Goal: Task Accomplishment & Management: Complete application form

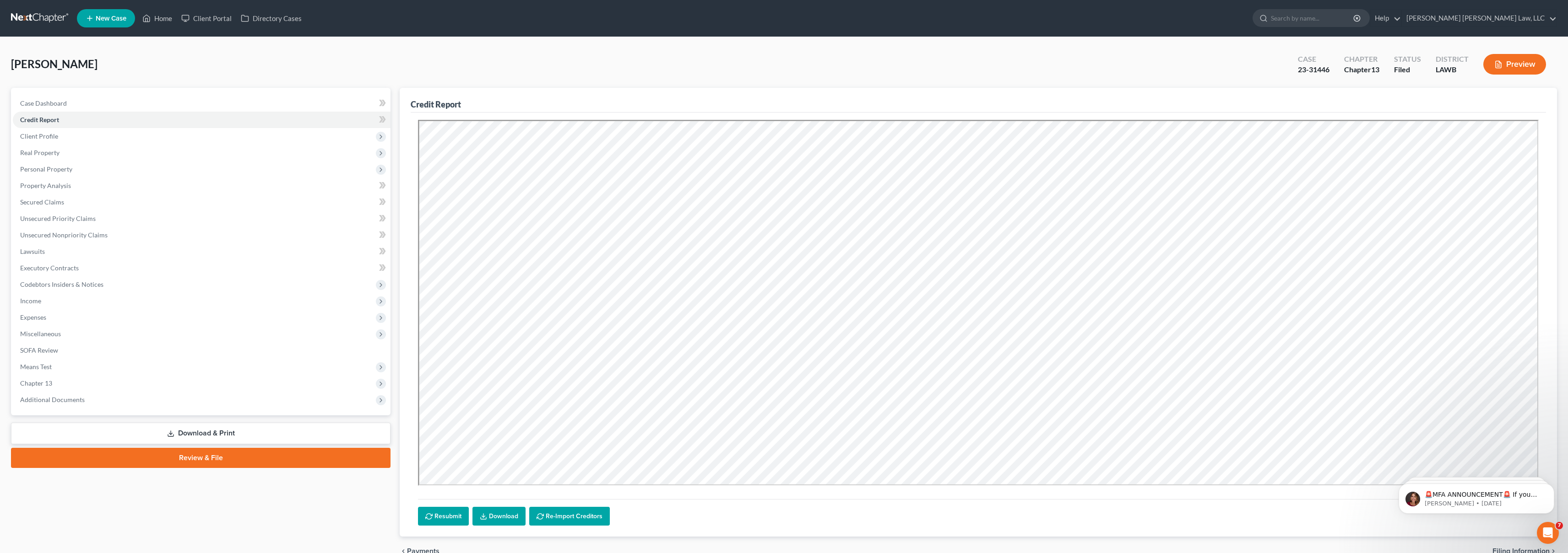
click at [56, 14] on link at bounding box center [40, 18] width 59 height 16
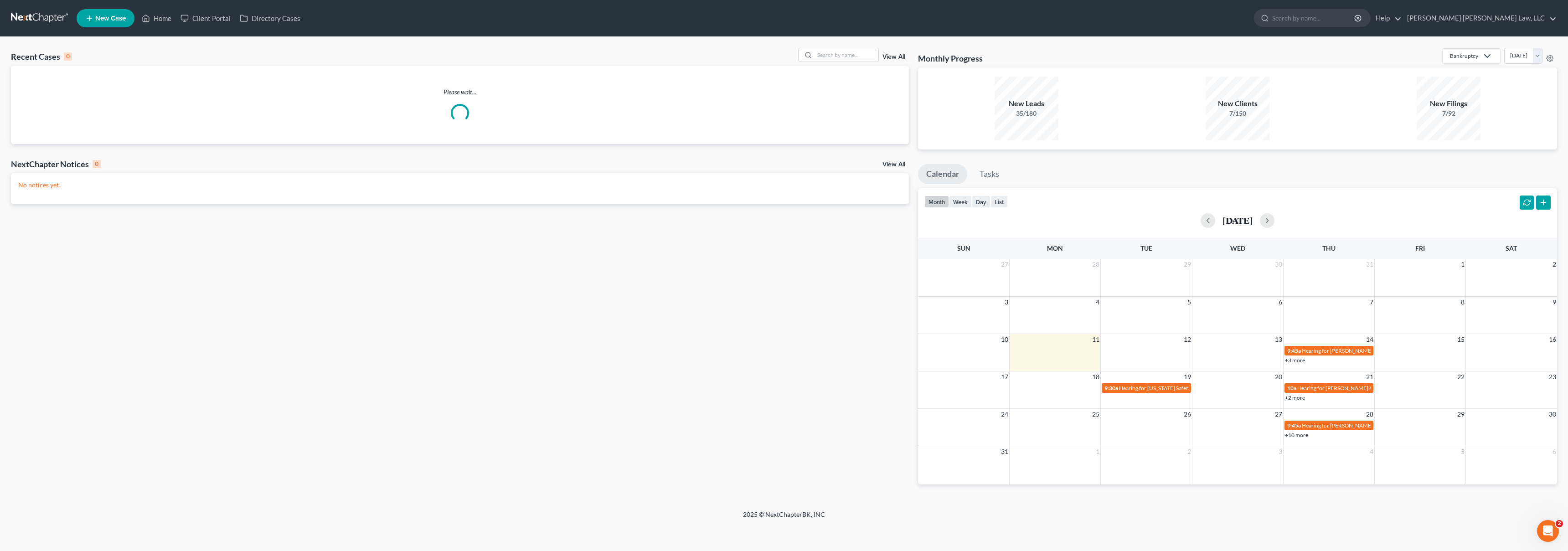
click at [104, 15] on span "New Case" at bounding box center [111, 18] width 30 height 7
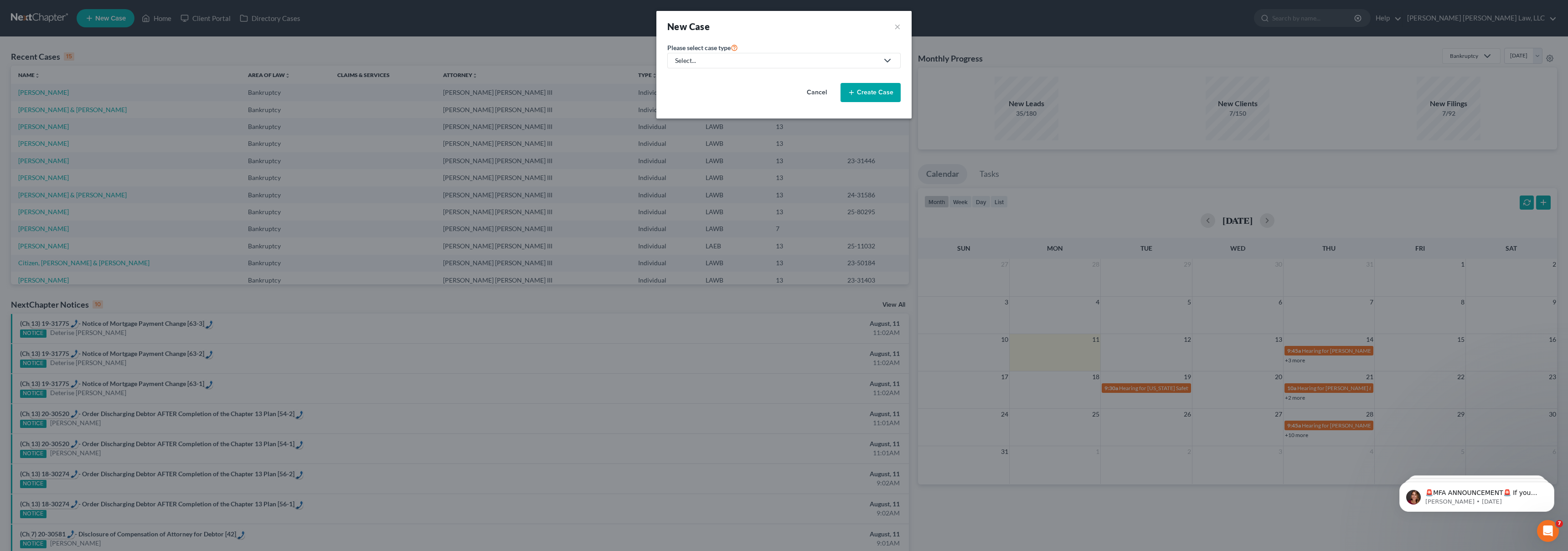
click at [782, 58] on div "Select..." at bounding box center [777, 60] width 203 height 9
click at [743, 80] on div "Bankruptcy" at bounding box center [716, 79] width 81 height 9
select select "36"
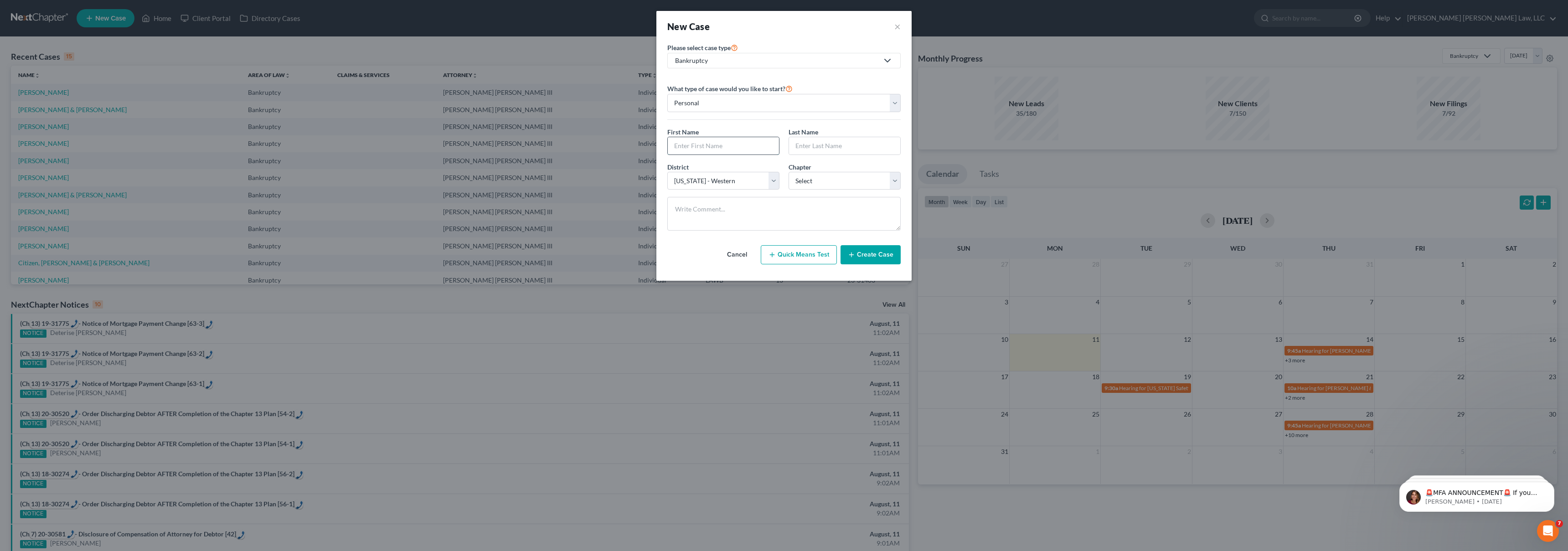
click at [713, 152] on input "text" at bounding box center [723, 146] width 111 height 17
type input "Christine"
type input "R"
type input "Perkins"
click at [801, 174] on select "Select 7 11 12 13" at bounding box center [844, 181] width 112 height 18
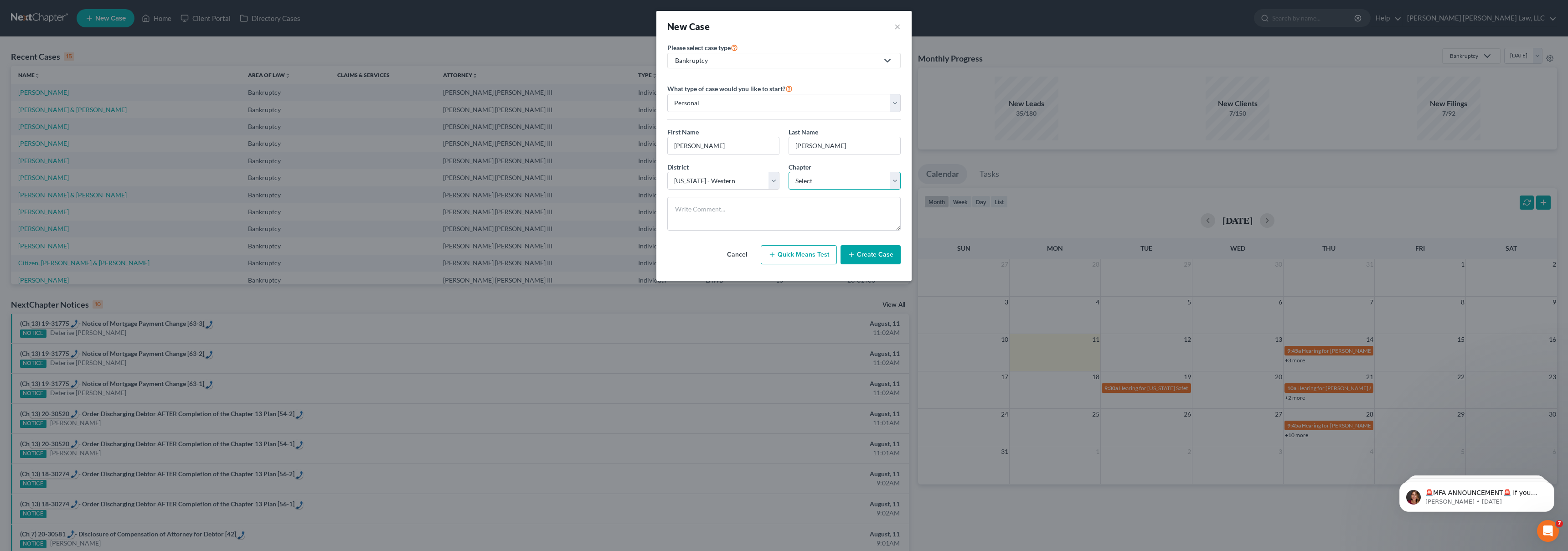
select select "3"
click at [859, 253] on button "Create Case" at bounding box center [870, 254] width 60 height 19
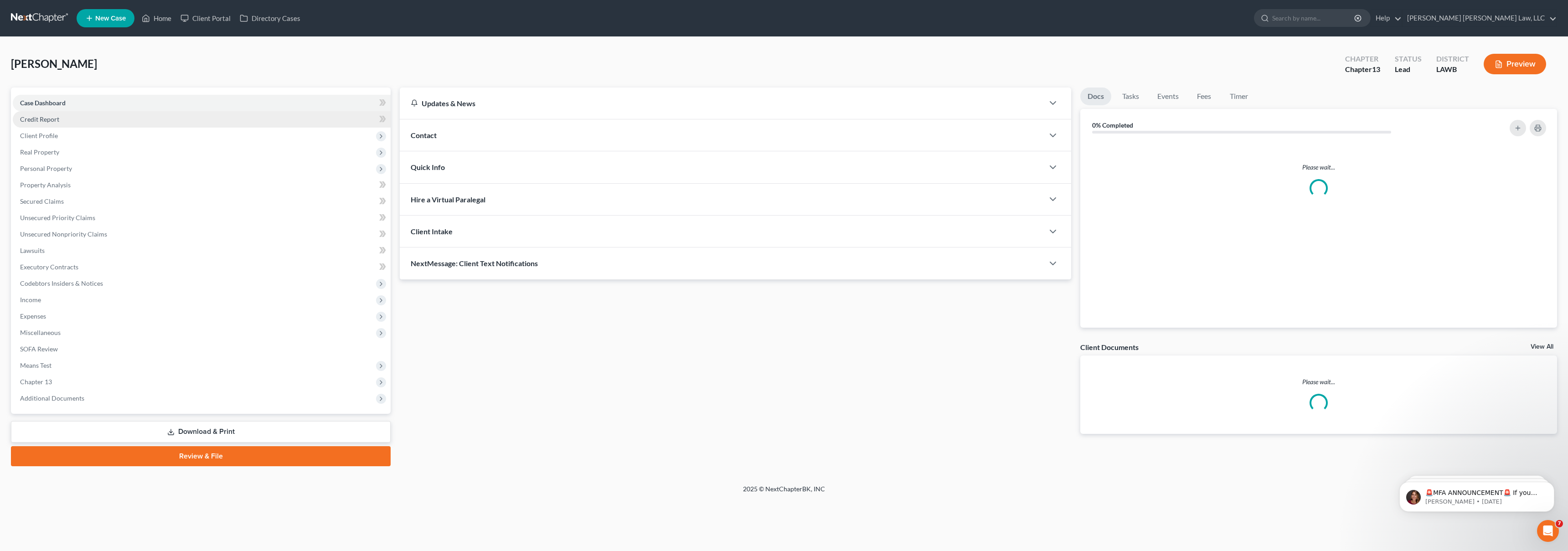
click at [131, 121] on link "Credit Report" at bounding box center [201, 119] width 378 height 16
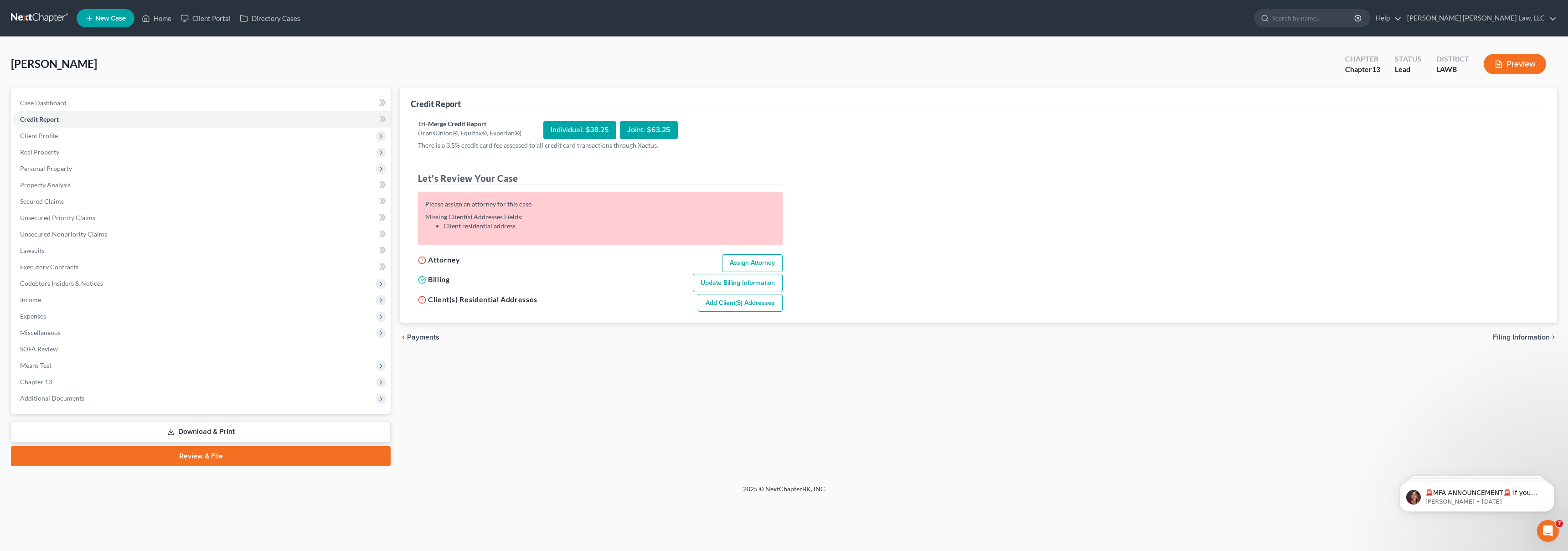
click at [743, 257] on link "Assign Attorney" at bounding box center [752, 264] width 61 height 18
select select "1"
select select "0"
select select "3"
select select "36"
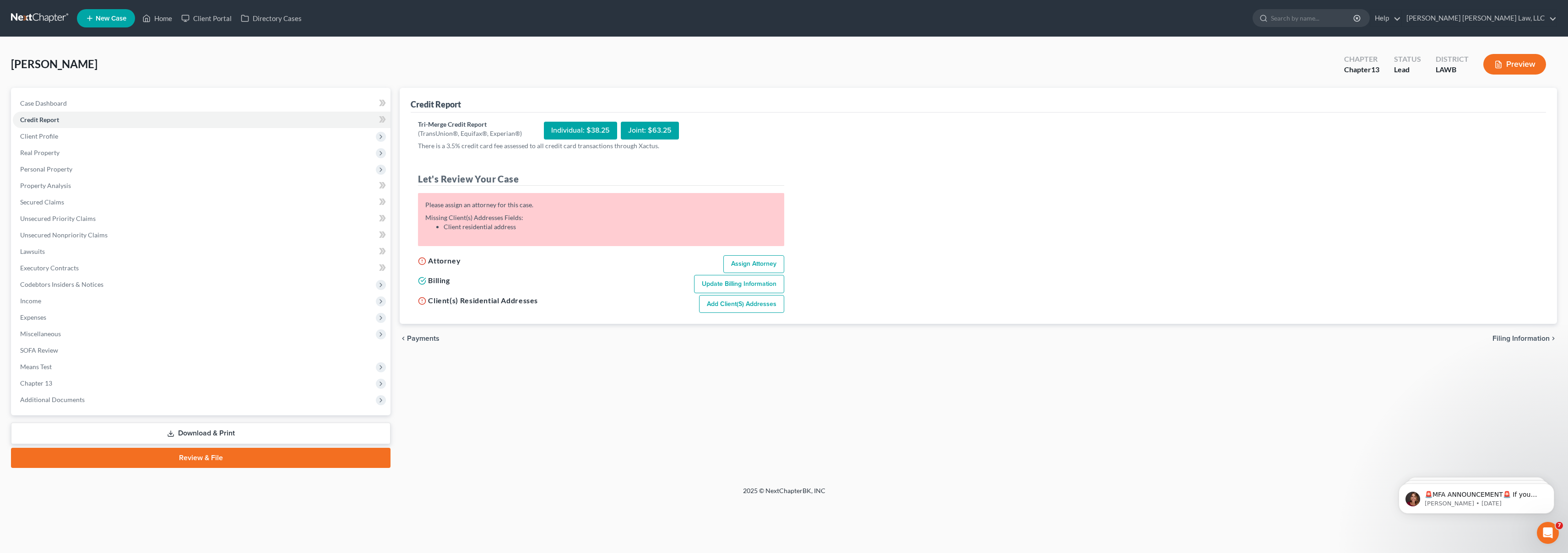
select select "19"
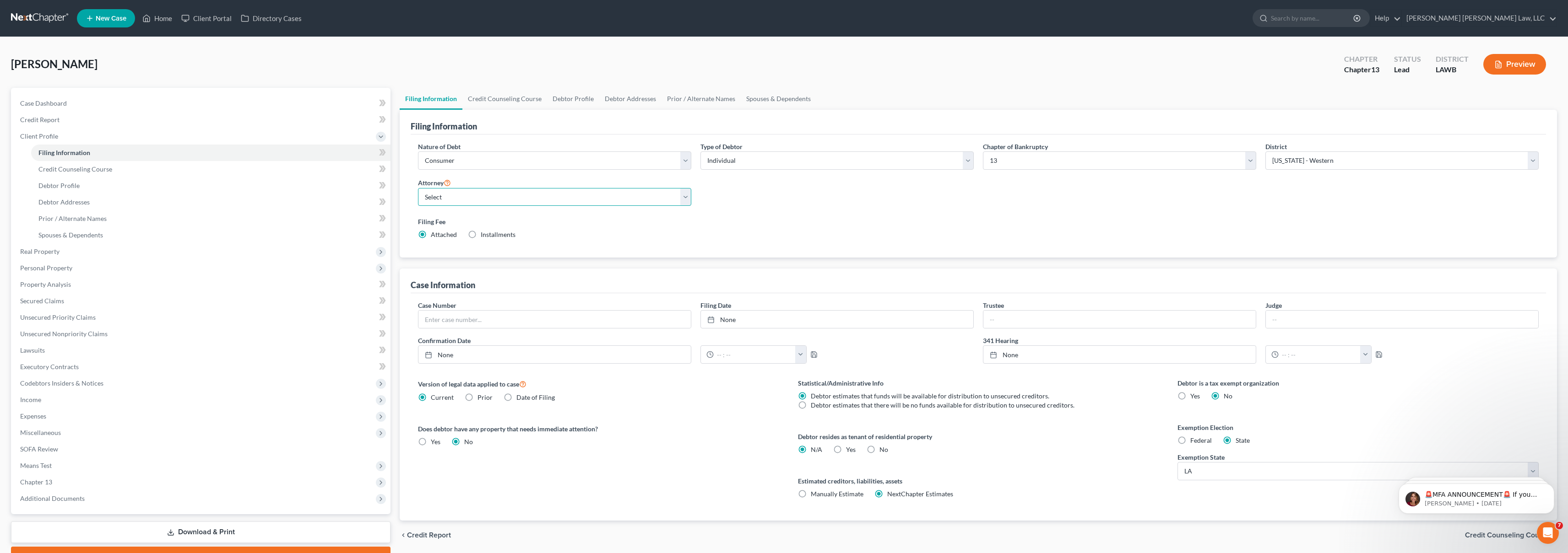
click at [597, 194] on select "Select E. Orum Young III - LAWB E. Orum Young III - LAMB E. Orum Young III - LA…" at bounding box center [554, 197] width 273 height 18
select select "0"
click at [94, 113] on link "Credit Report" at bounding box center [202, 120] width 378 height 16
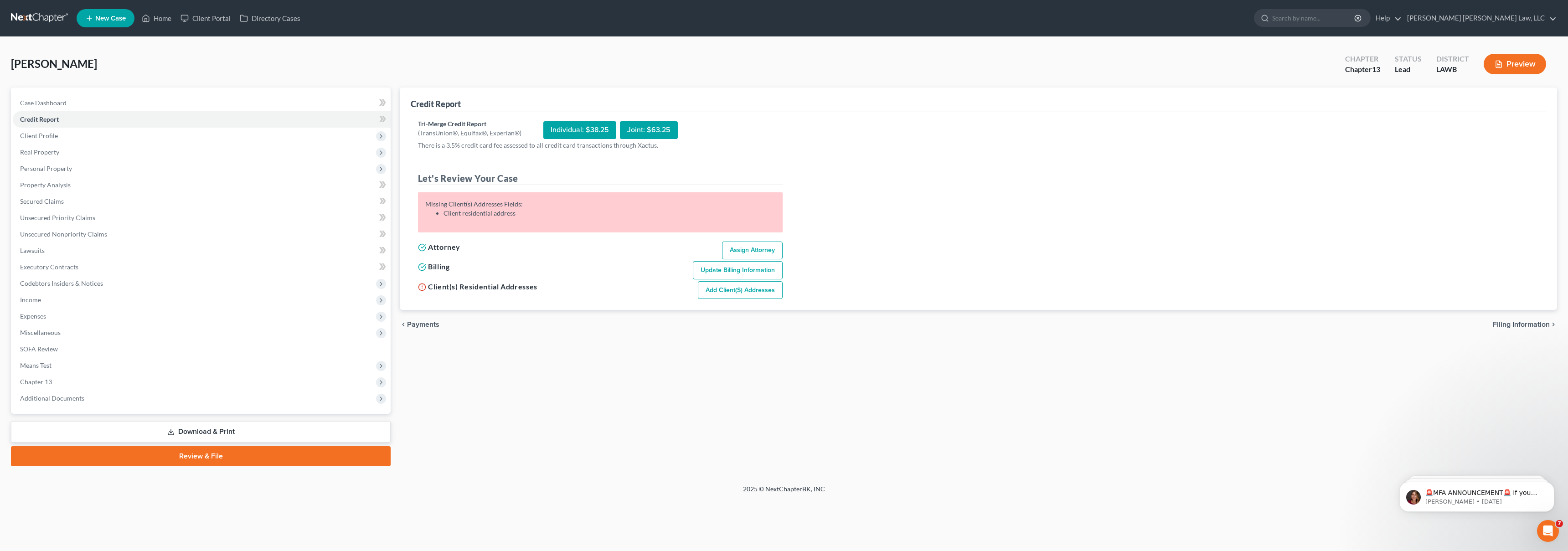
click at [754, 296] on link "Add Client(s) Addresses" at bounding box center [740, 290] width 85 height 18
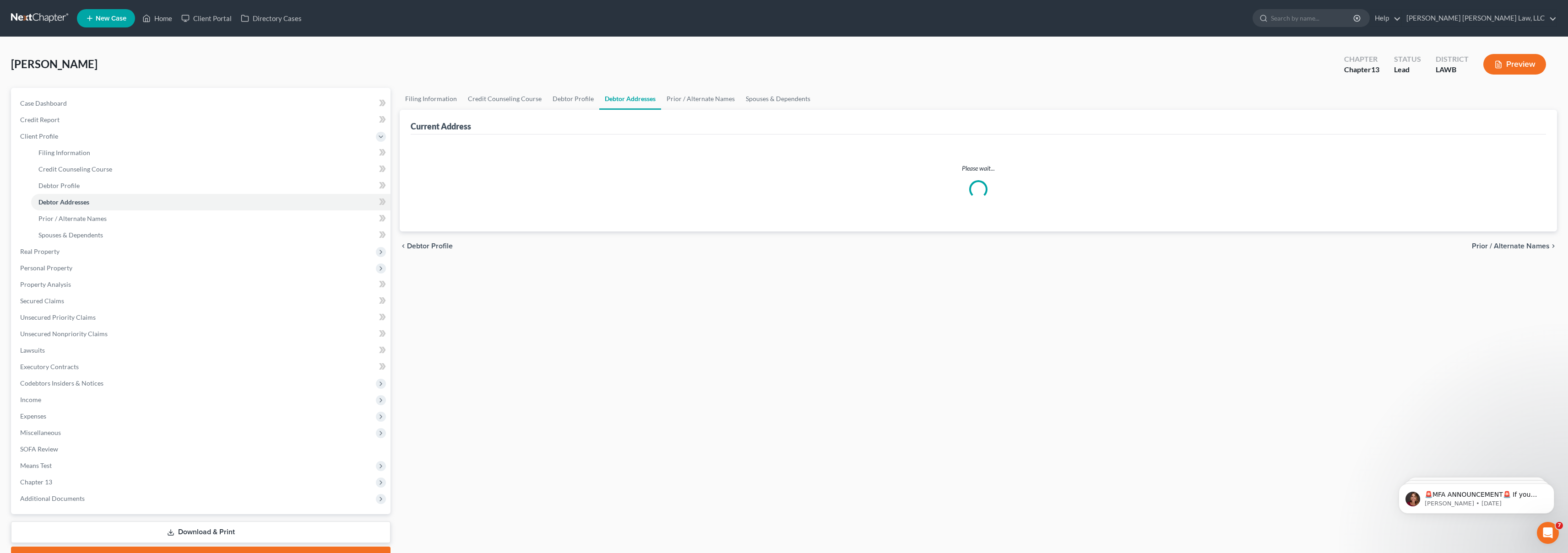
select select "0"
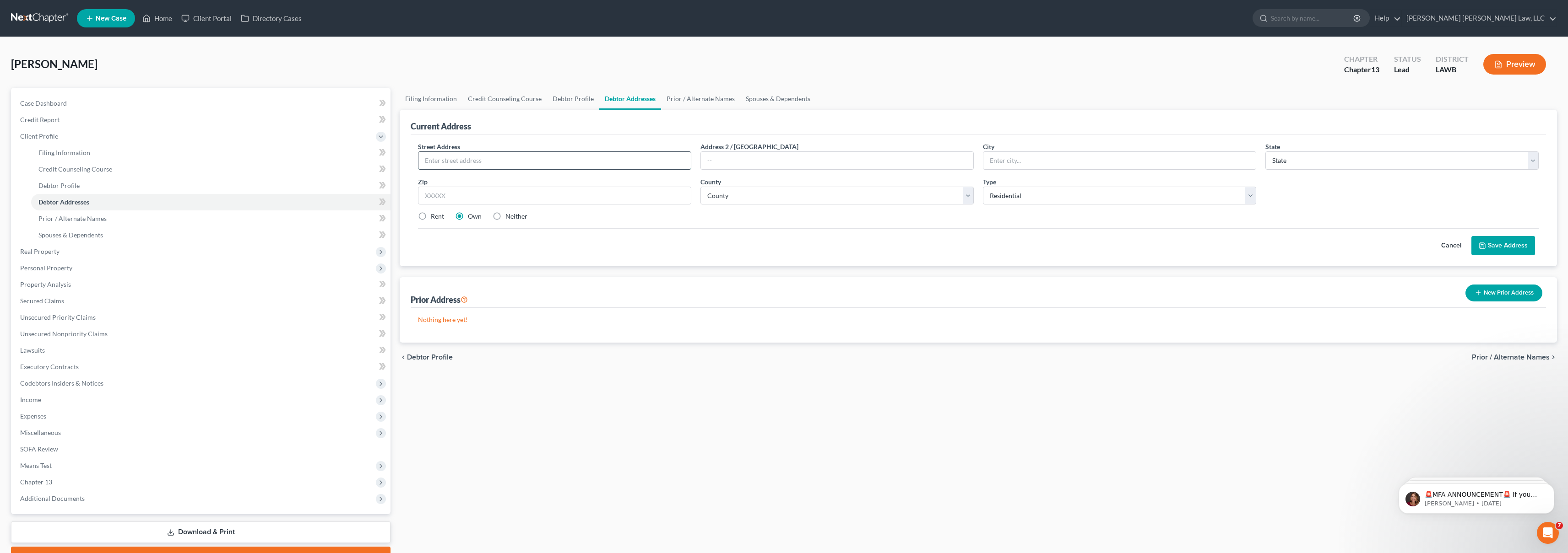
click at [536, 163] on input "text" at bounding box center [554, 161] width 273 height 17
type input "807 Chicago Street"
type input "Delhi"
select select "19"
type input "71232"
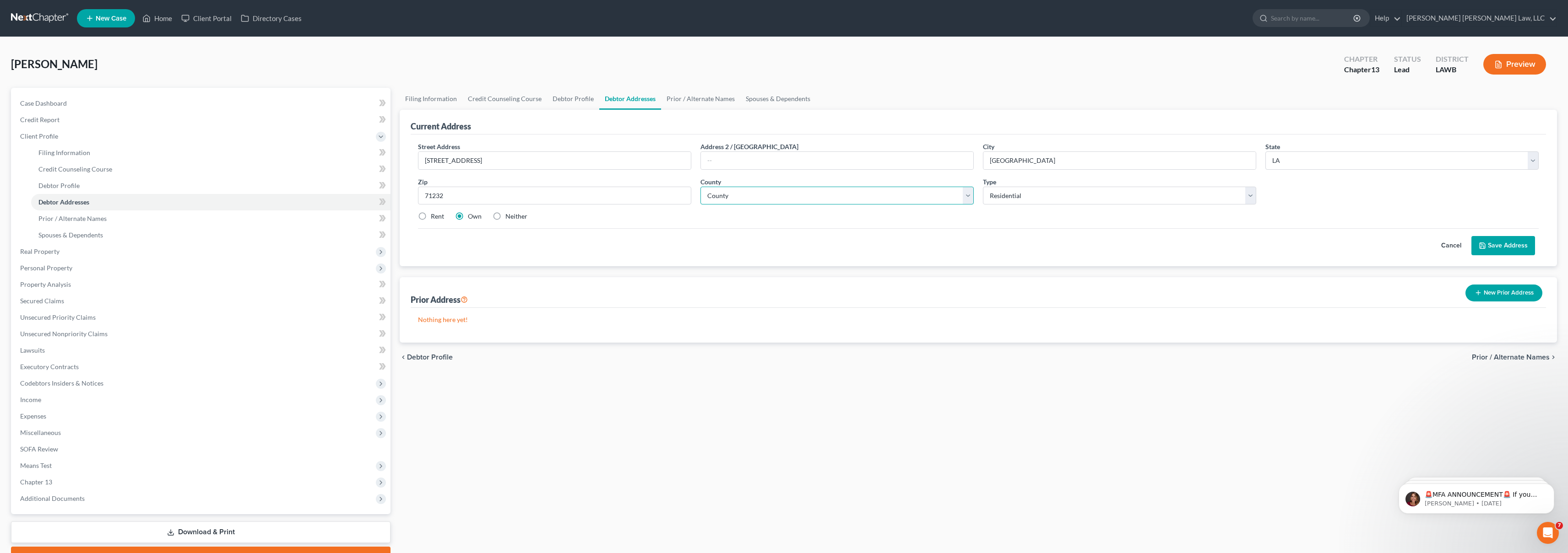
click at [877, 200] on select "County Acadia Allen Ascension Assumption Avoyelles Beauregard Bienville Bossier…" at bounding box center [837, 196] width 273 height 18
select select "41"
click at [1515, 244] on button "Save Address" at bounding box center [1503, 245] width 64 height 19
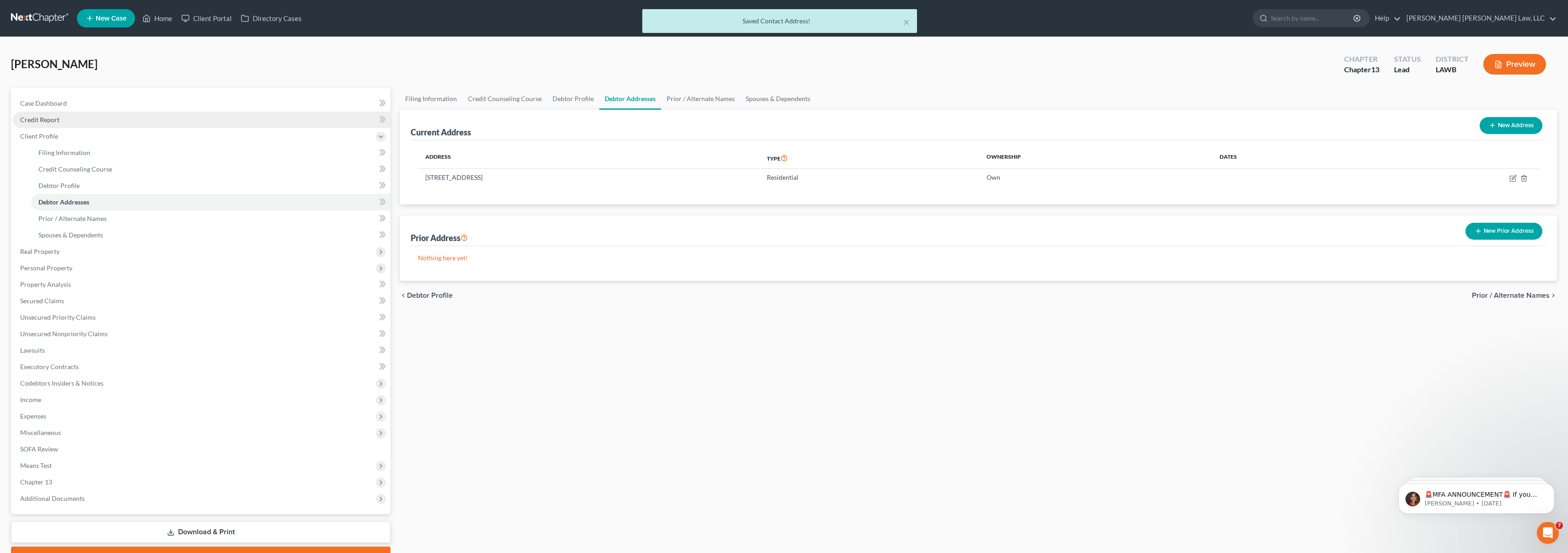
click at [101, 119] on link "Credit Report" at bounding box center [202, 120] width 378 height 16
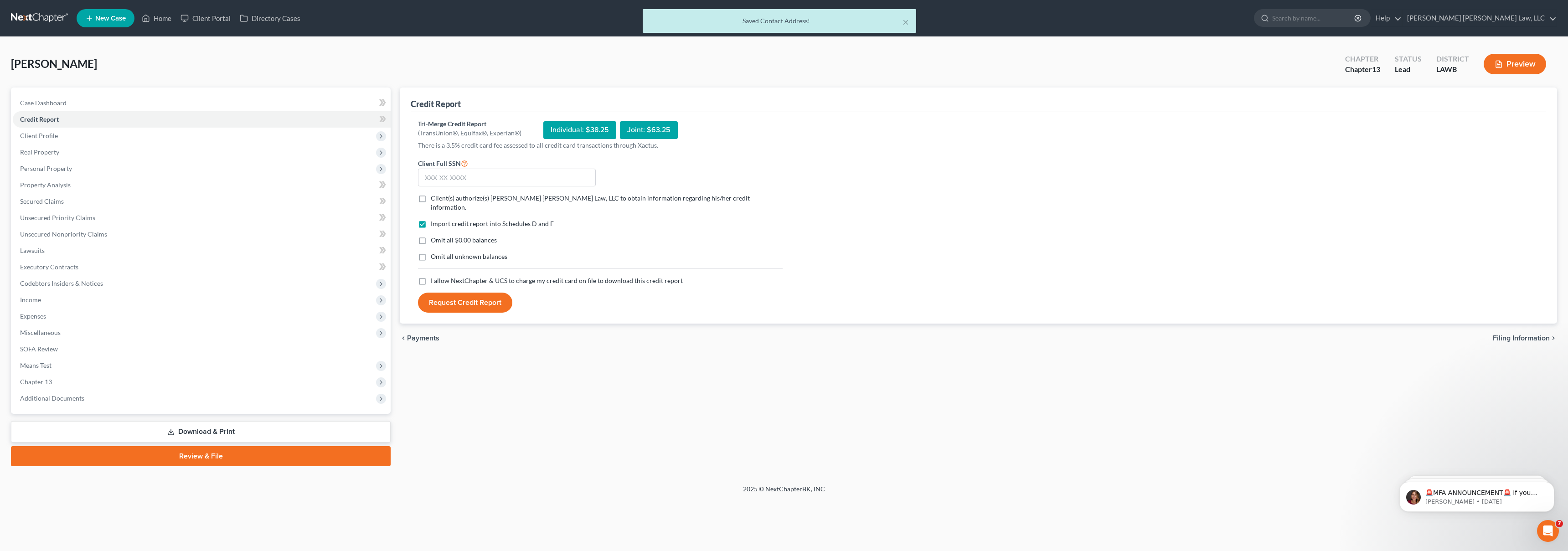
click at [431, 276] on label "I allow NextChapter & UCS to charge my credit card on file to download this cre…" at bounding box center [557, 281] width 252 height 9
click at [435, 276] on input "I allow NextChapter & UCS to charge my credit card on file to download this cre…" at bounding box center [438, 279] width 6 height 6
checkbox input "true"
click at [431, 252] on label "Omit all unknown balances" at bounding box center [469, 256] width 77 height 9
click at [435, 252] on input "Omit all unknown balances" at bounding box center [438, 255] width 6 height 6
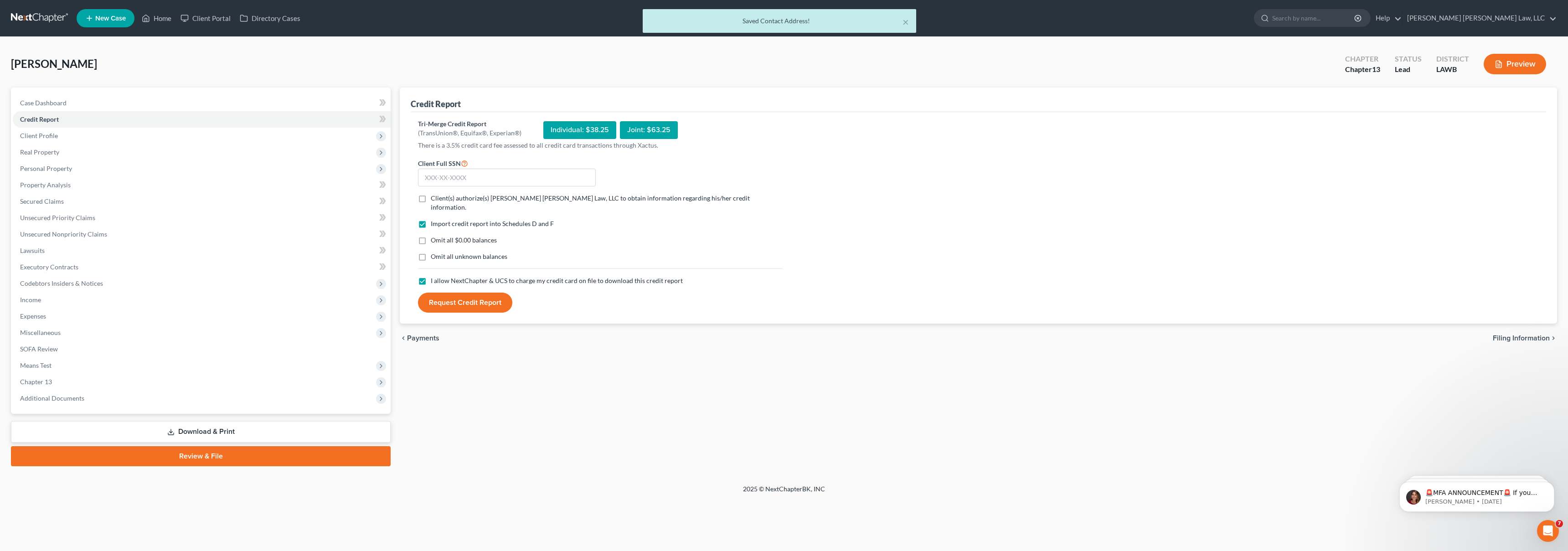
checkbox input "true"
click at [431, 236] on label "Omit all $0.00 balances" at bounding box center [464, 240] width 66 height 9
click at [435, 236] on input "Omit all $0.00 balances" at bounding box center [438, 239] width 6 height 6
checkbox input "true"
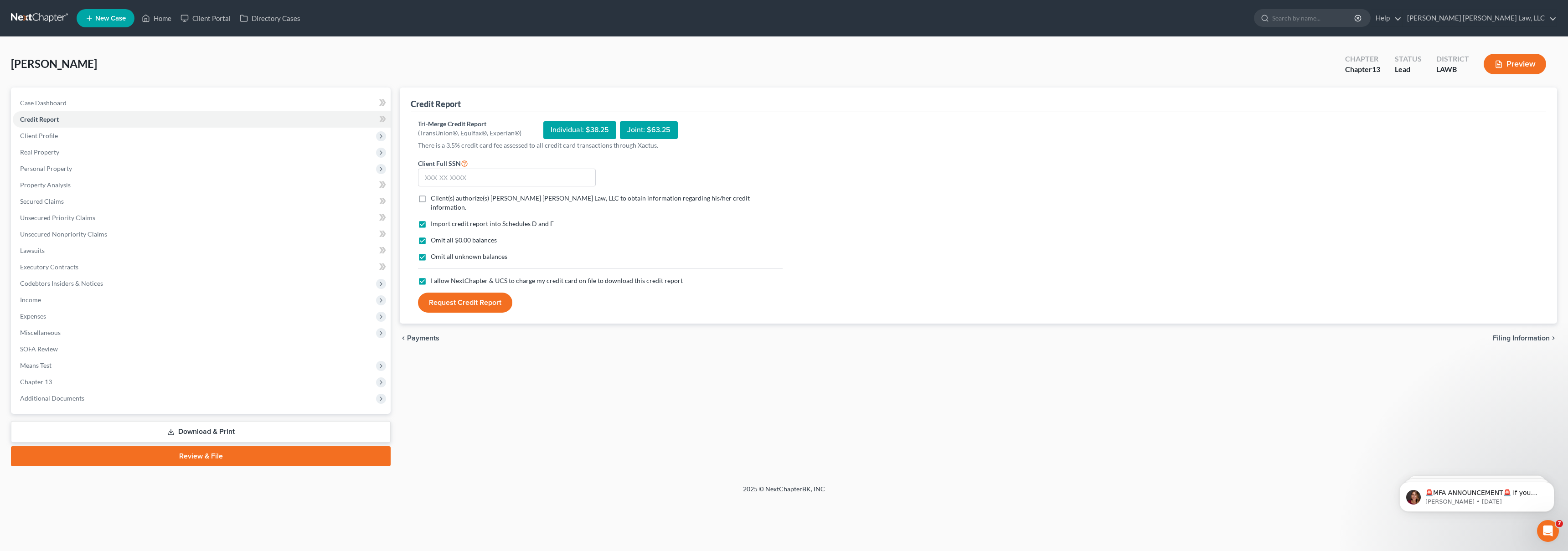
click at [431, 200] on label "Client(s) authorize(s) E. Orum Young Law, LLC to obtain information regarding h…" at bounding box center [607, 203] width 352 height 18
click at [435, 200] on input "Client(s) authorize(s) E. Orum Young Law, LLC to obtain information regarding h…" at bounding box center [438, 197] width 6 height 6
checkbox input "true"
click at [446, 183] on input "text" at bounding box center [507, 178] width 178 height 18
type input "439-90-0319"
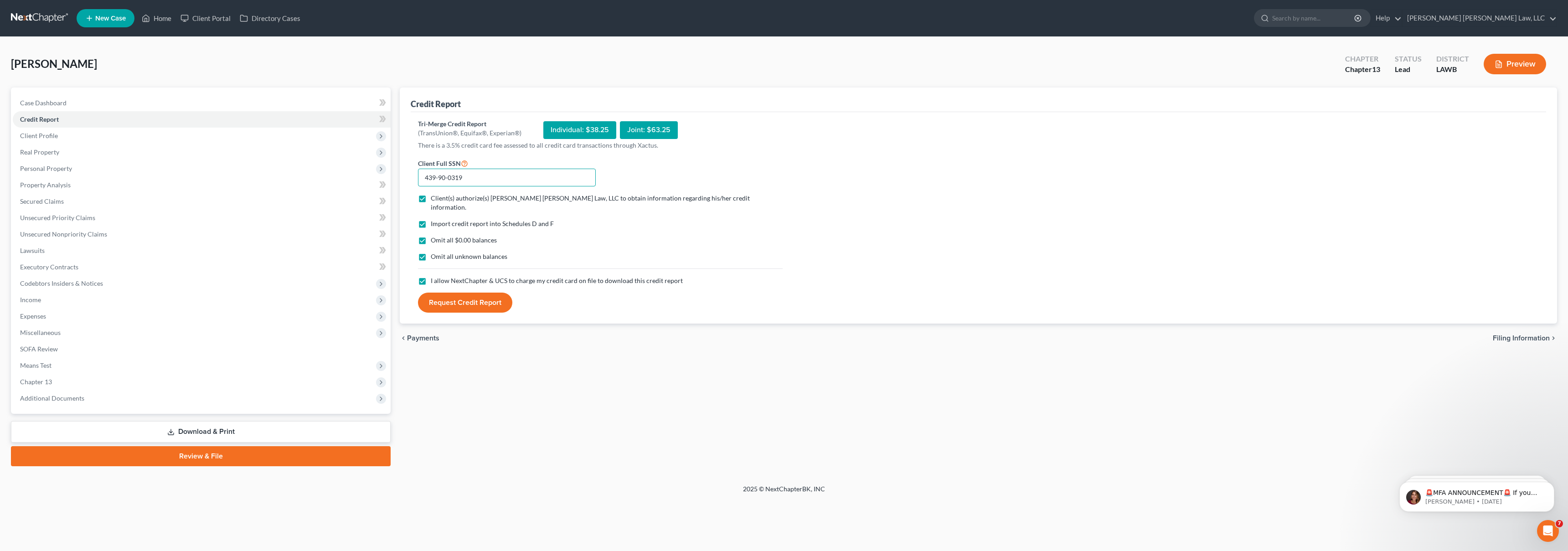
click at [418, 293] on button "Request Credit Report" at bounding box center [465, 303] width 94 height 20
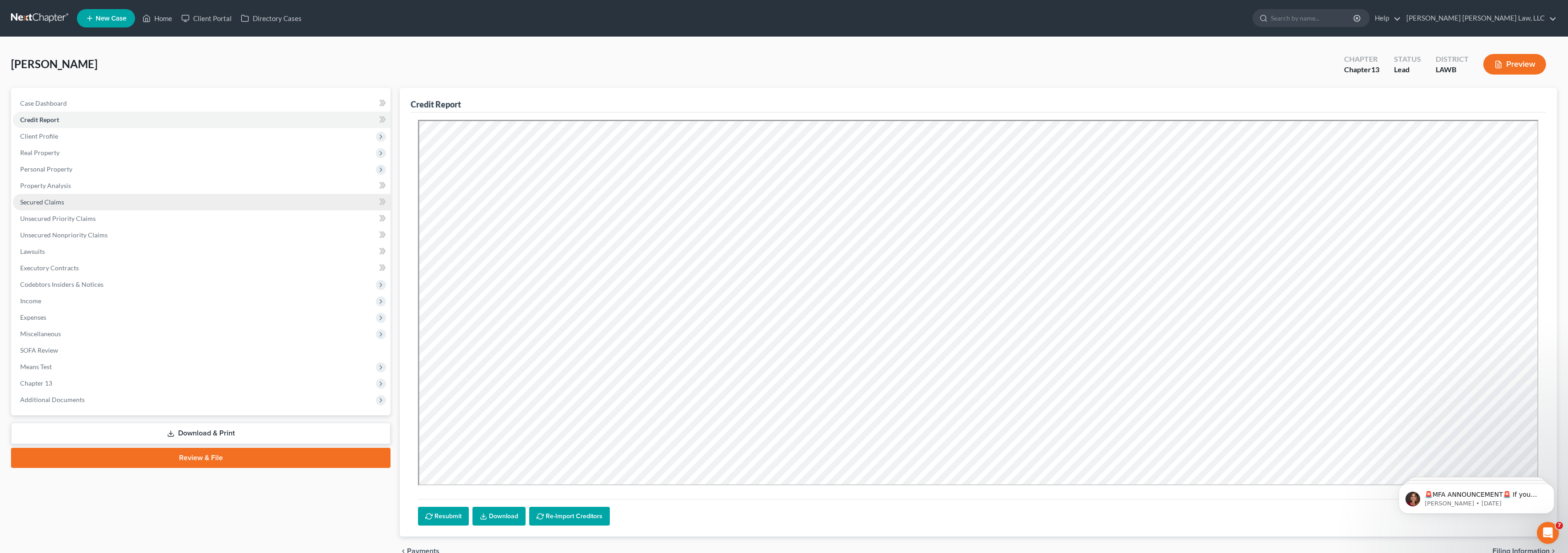
click at [152, 204] on link "Secured Claims" at bounding box center [202, 202] width 378 height 16
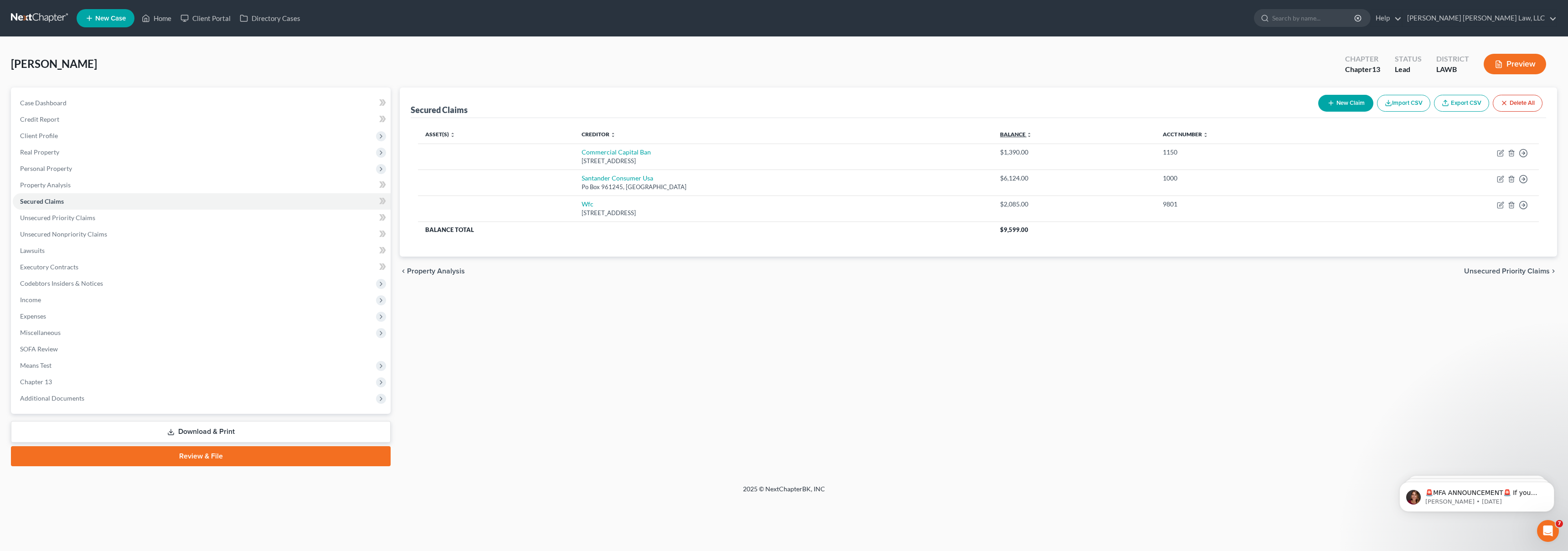
click at [1000, 135] on link "Balance expand_more expand_less unfold_more" at bounding box center [1016, 134] width 32 height 7
click at [139, 118] on link "Credit Report" at bounding box center [201, 119] width 378 height 16
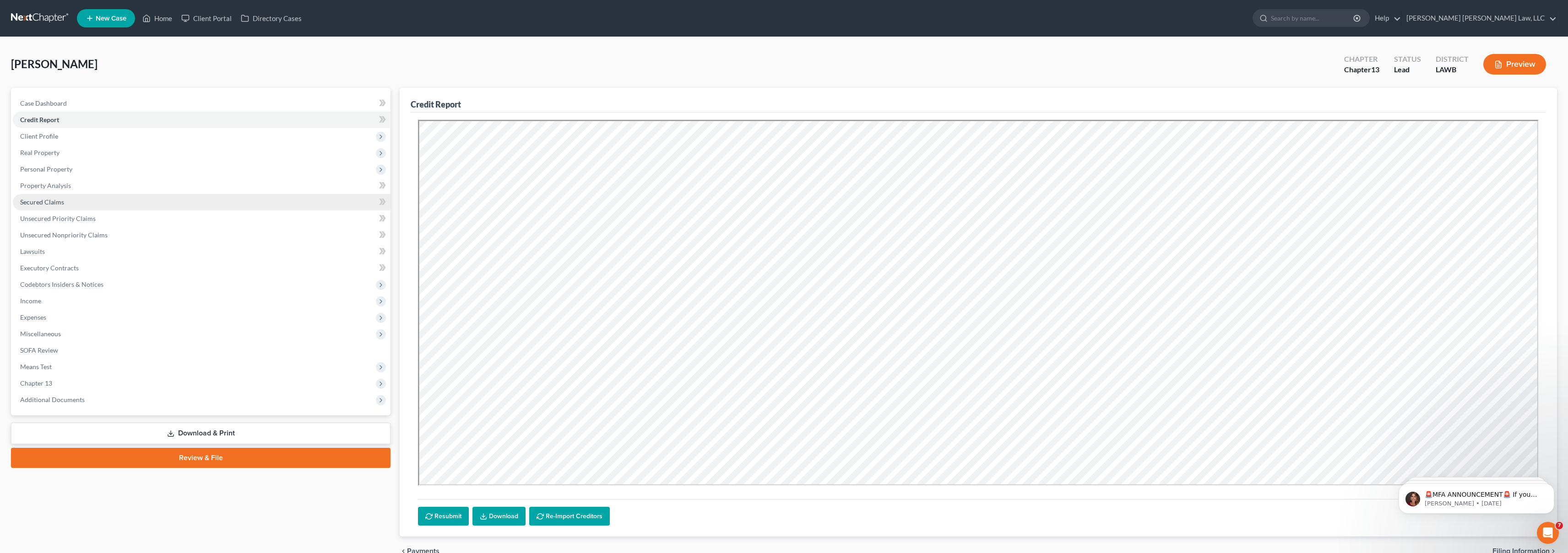
click at [89, 200] on link "Secured Claims" at bounding box center [202, 202] width 378 height 16
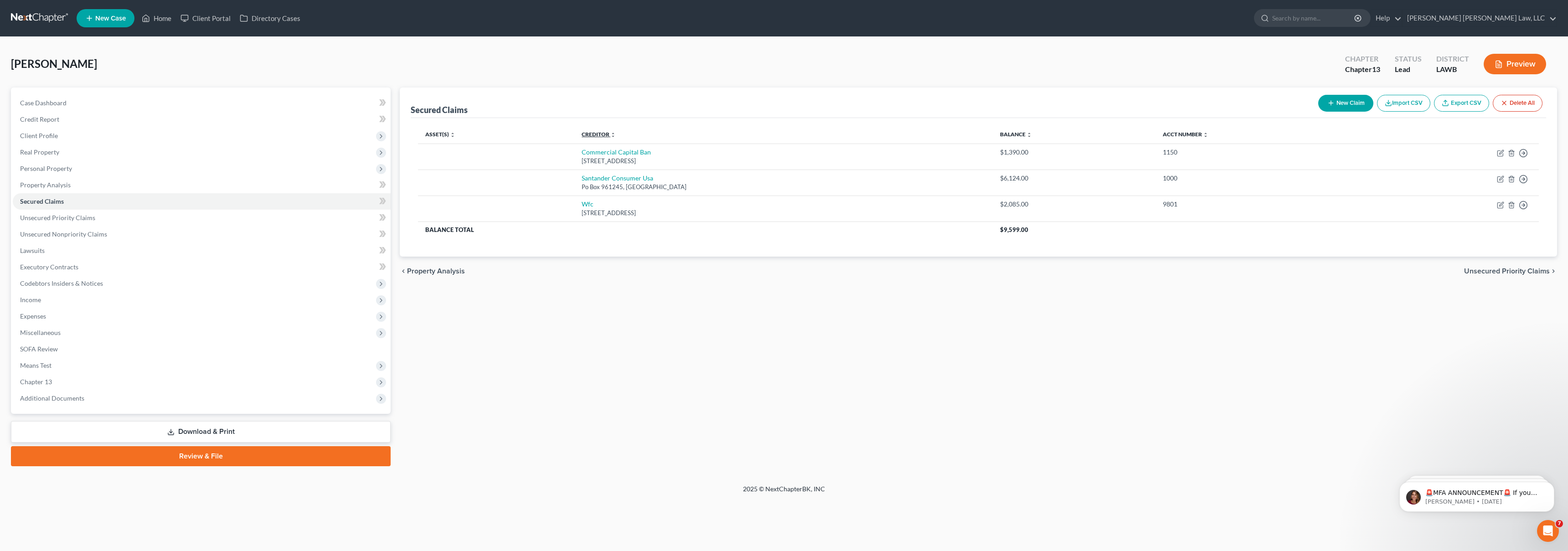
click at [598, 132] on link "Creditor expand_more expand_less unfold_more" at bounding box center [599, 134] width 34 height 7
click at [603, 133] on link "Creditor expand_more expand_less unfold_more" at bounding box center [599, 134] width 34 height 7
click at [604, 132] on link "Creditor expand_more expand_less unfold_more" at bounding box center [597, 134] width 33 height 7
click at [605, 132] on link "Creditor expand_more expand_less unfold_more" at bounding box center [599, 134] width 34 height 7
click at [1002, 137] on link "Balance expand_more expand_less unfold_more" at bounding box center [1017, 134] width 31 height 7
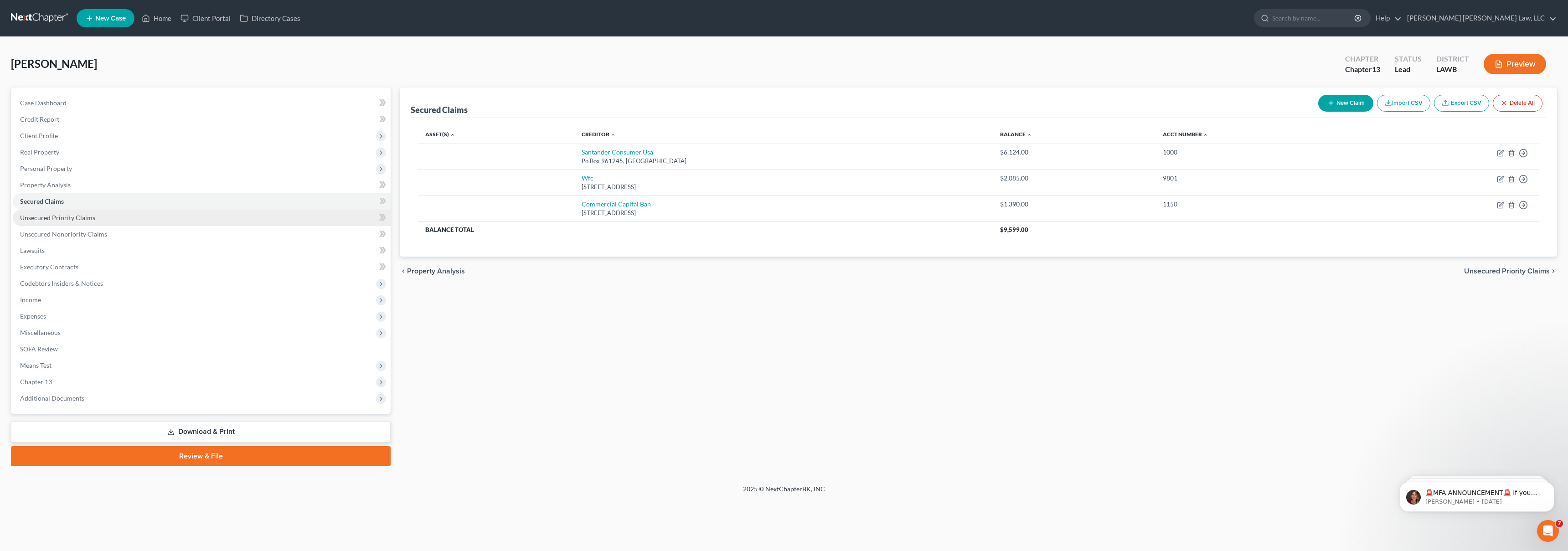
click at [152, 217] on link "Unsecured Priority Claims" at bounding box center [201, 217] width 378 height 16
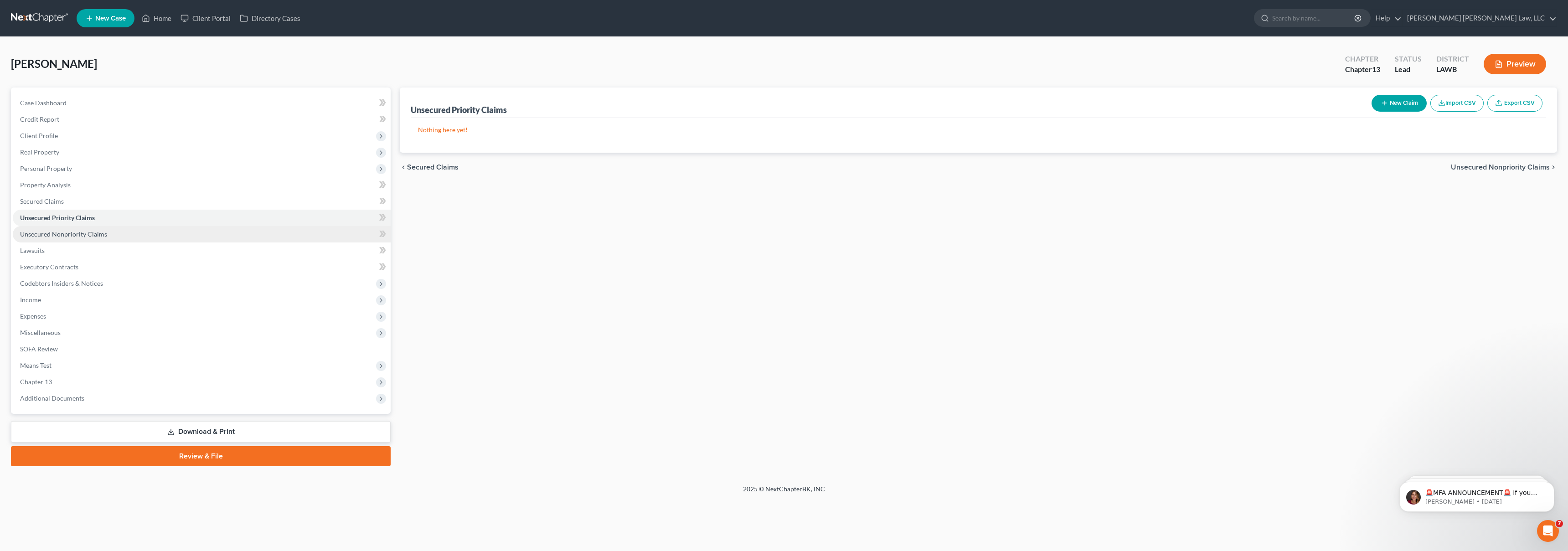
click at [188, 235] on link "Unsecured Nonpriority Claims" at bounding box center [201, 234] width 378 height 16
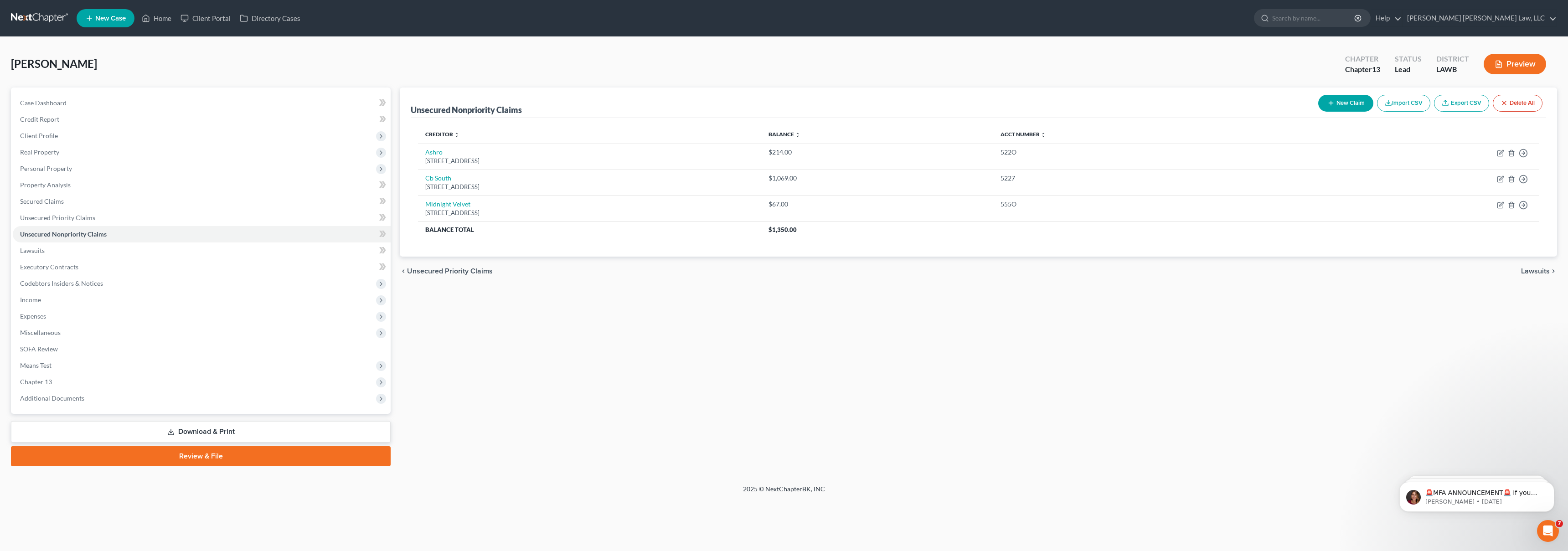
click at [800, 135] on link "Balance expand_more expand_less unfold_more" at bounding box center [785, 134] width 32 height 7
click at [800, 133] on link "Balance expand_more expand_less unfold_more" at bounding box center [785, 134] width 32 height 7
click at [802, 133] on link "Balance expand_more expand_less unfold_more" at bounding box center [786, 134] width 31 height 7
